Goal: Information Seeking & Learning: Learn about a topic

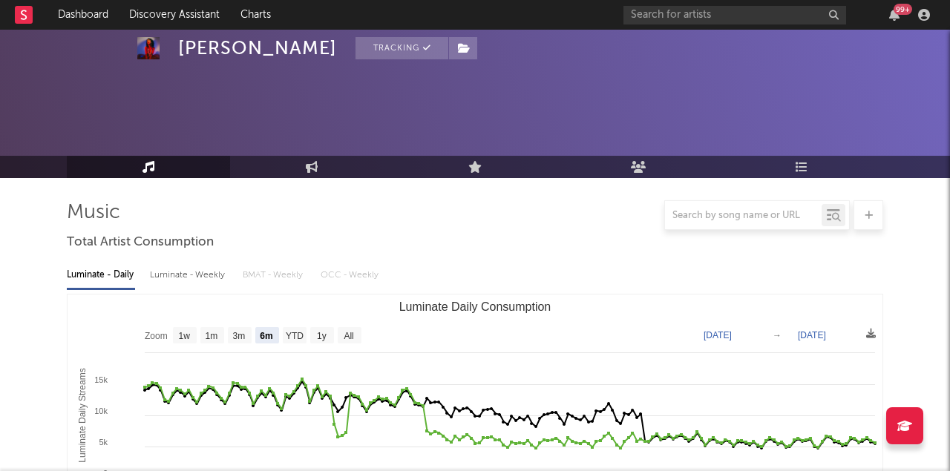
select select "6m"
select select "1w"
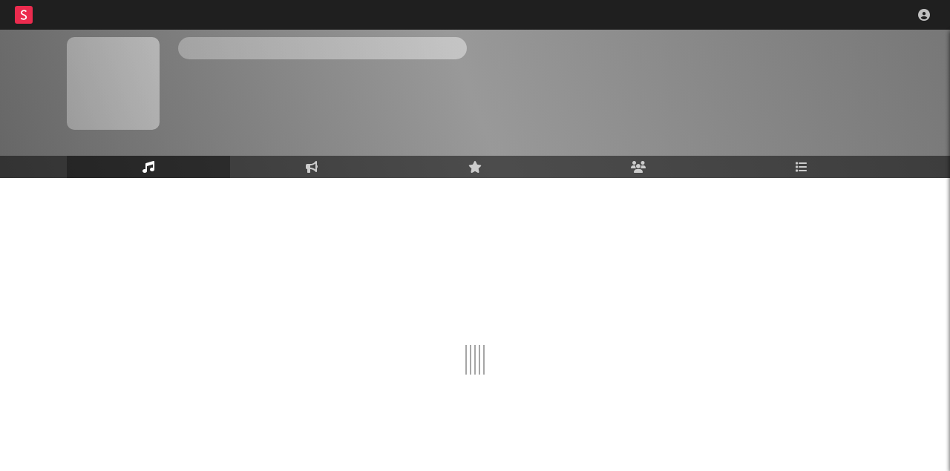
scroll to position [45, 0]
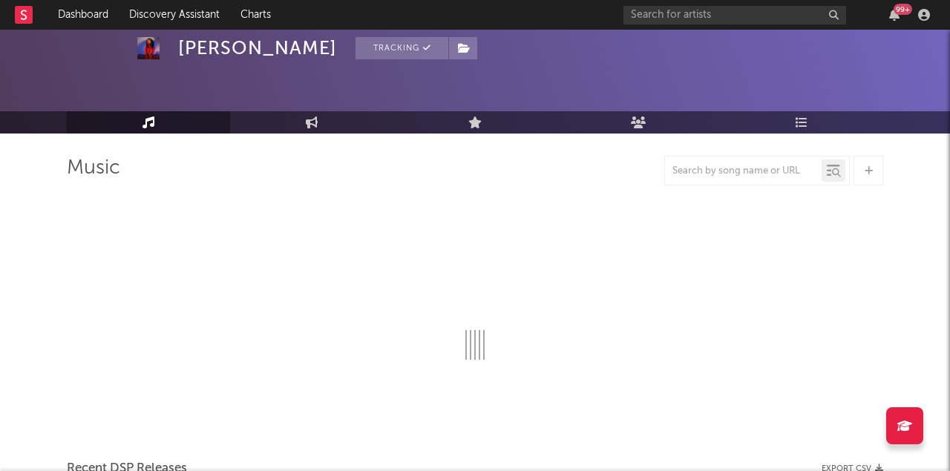
select select "6m"
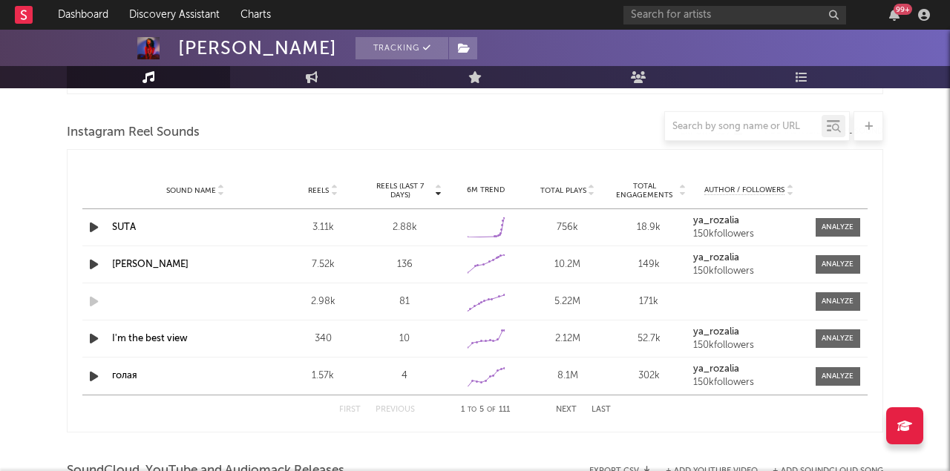
scroll to position [1353, 0]
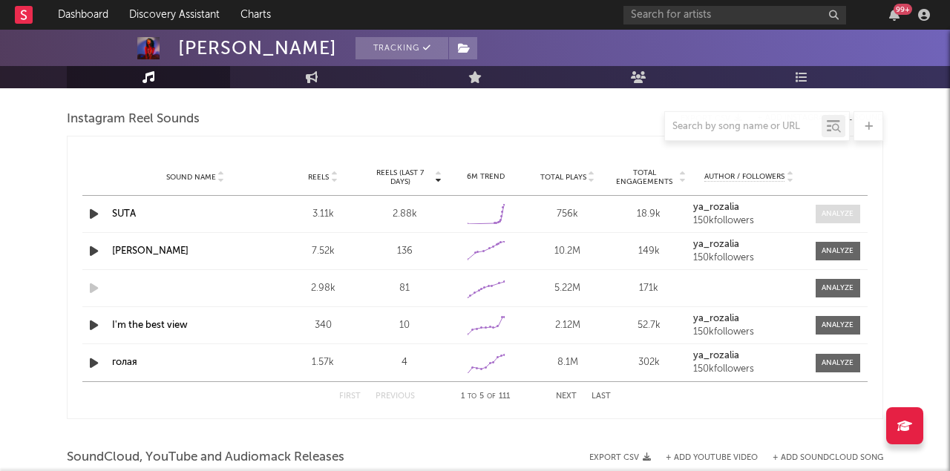
click at [840, 219] on div at bounding box center [838, 214] width 32 height 11
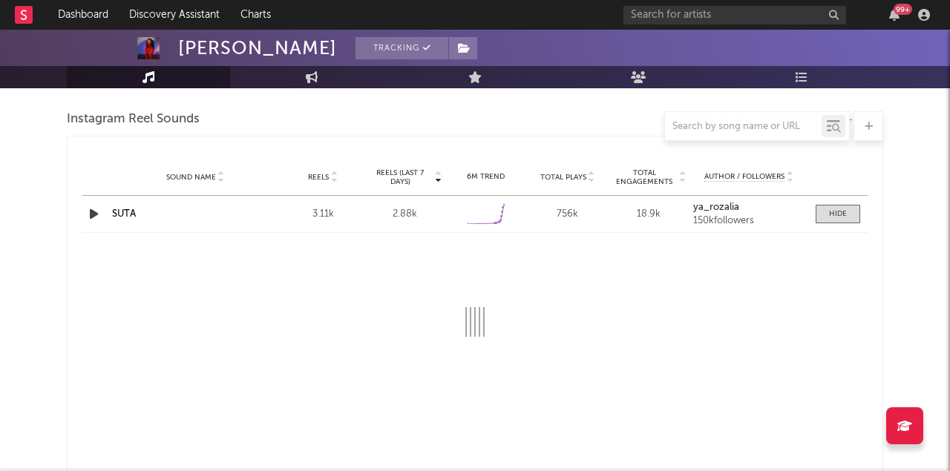
select select "1w"
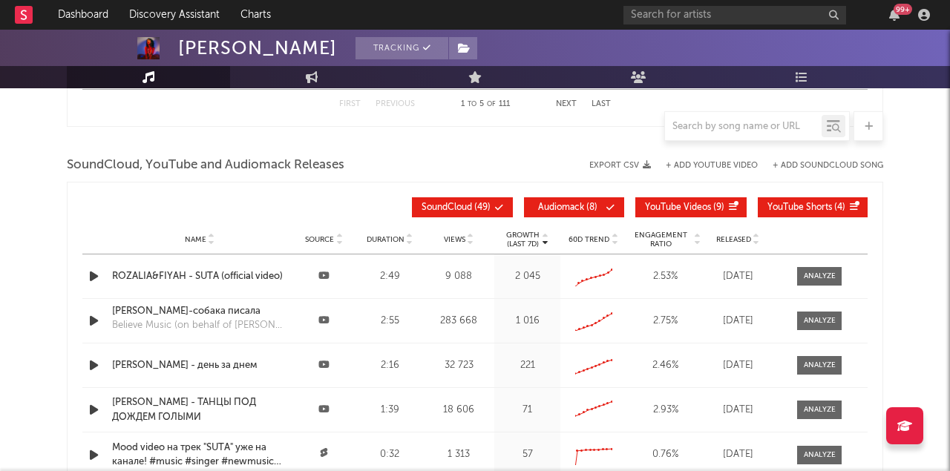
scroll to position [1906, 0]
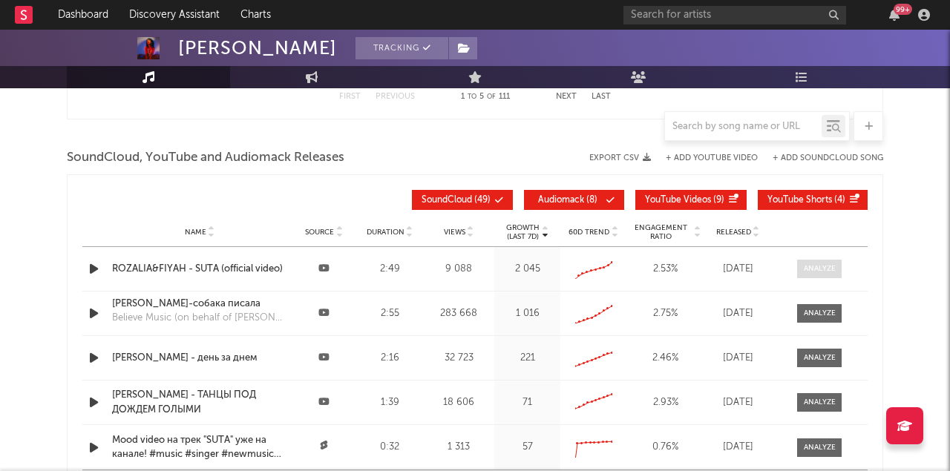
click at [815, 264] on div at bounding box center [820, 269] width 32 height 11
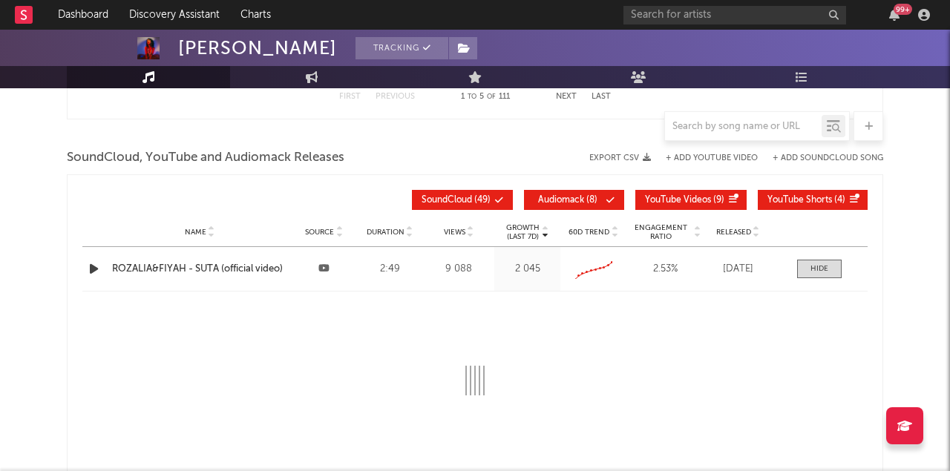
select select "All"
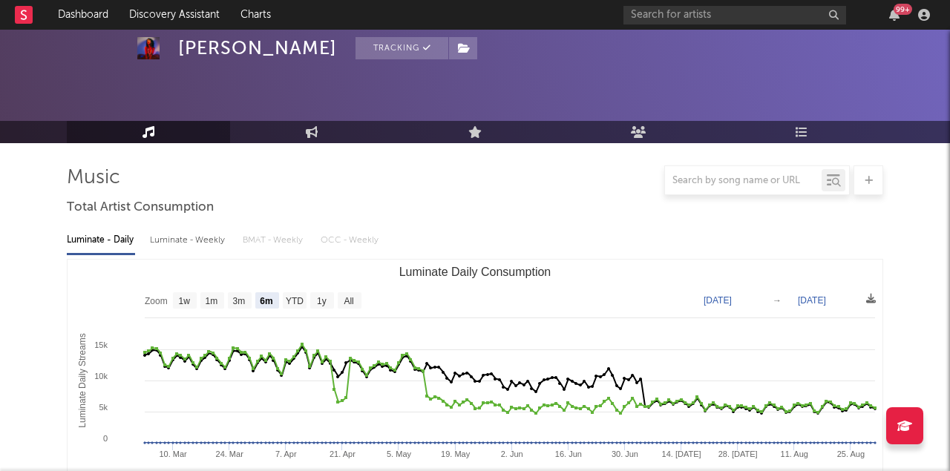
scroll to position [0, 0]
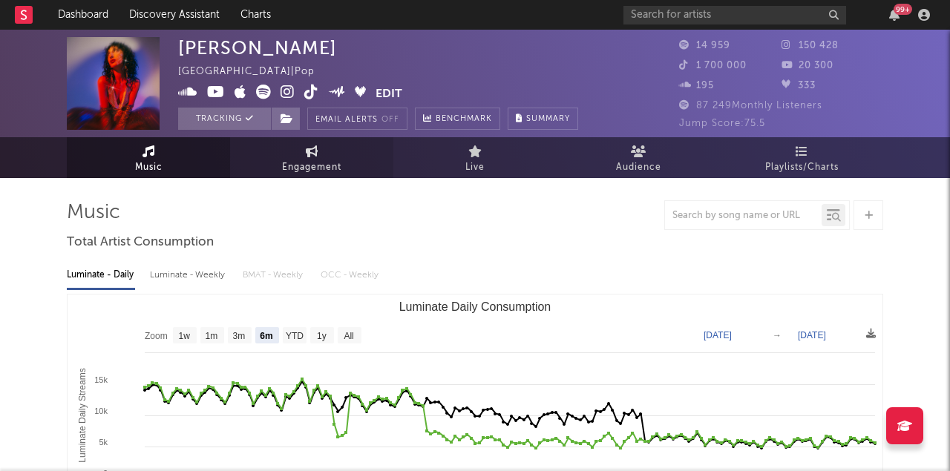
click at [321, 147] on link "Engagement" at bounding box center [311, 157] width 163 height 41
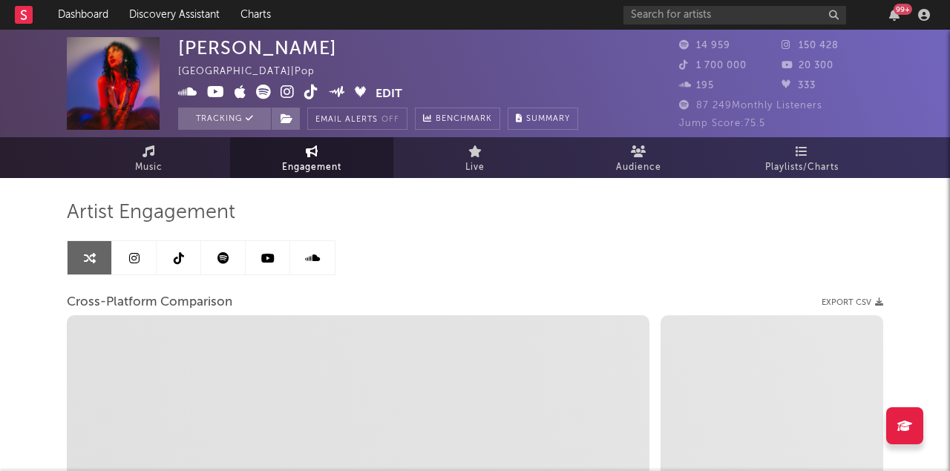
select select "1w"
click at [155, 150] on link "Music" at bounding box center [148, 157] width 163 height 41
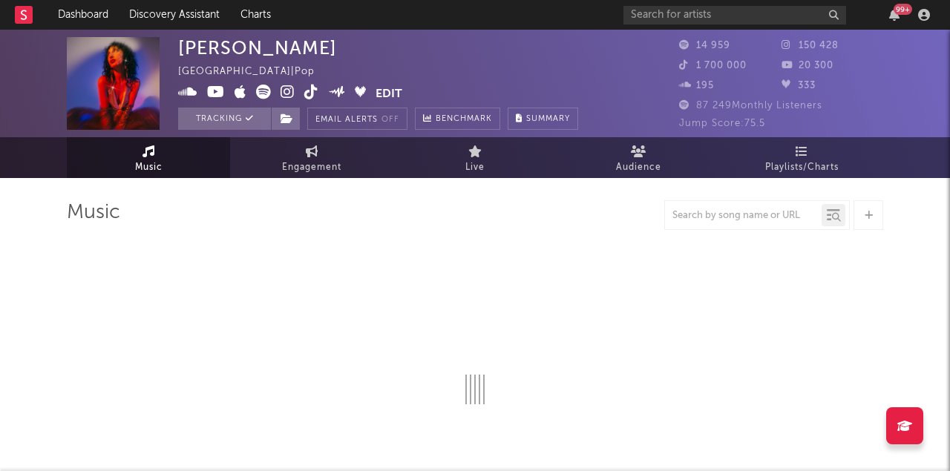
select select "6m"
